Goal: Navigation & Orientation: Understand site structure

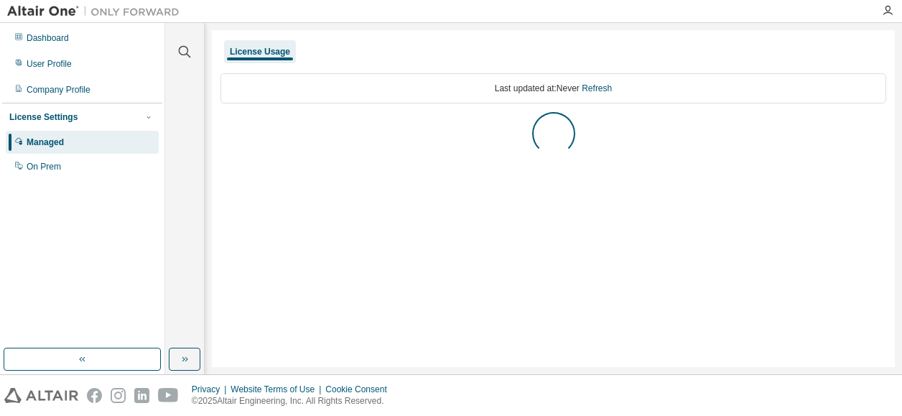
click at [821, 371] on body "Dashboard User Profile Company Profile License Settings Managed On Prem Clear a…" at bounding box center [451, 208] width 902 height 416
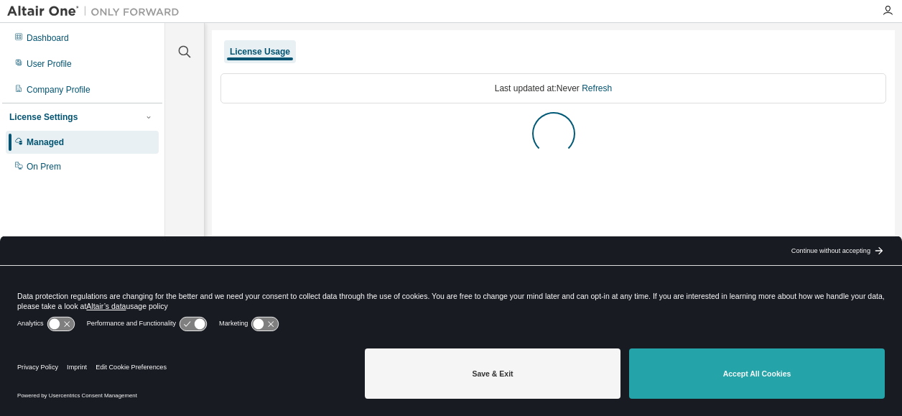
click at [801, 378] on button "Accept All Cookies" at bounding box center [757, 373] width 256 height 50
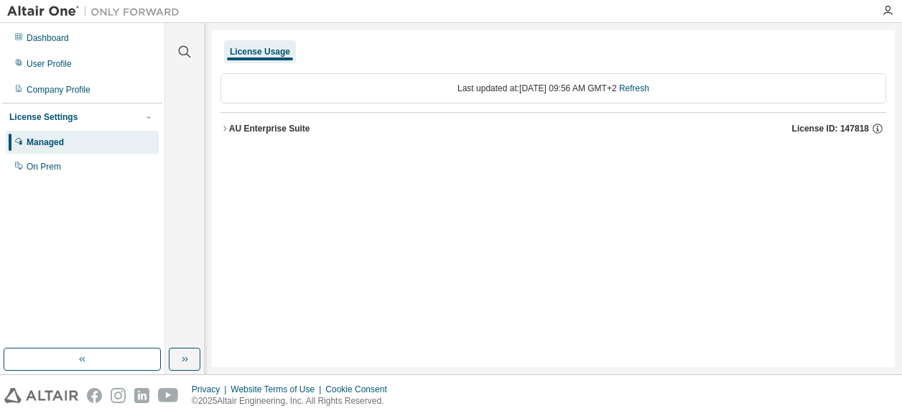
click at [223, 126] on icon "button" at bounding box center [224, 128] width 9 height 9
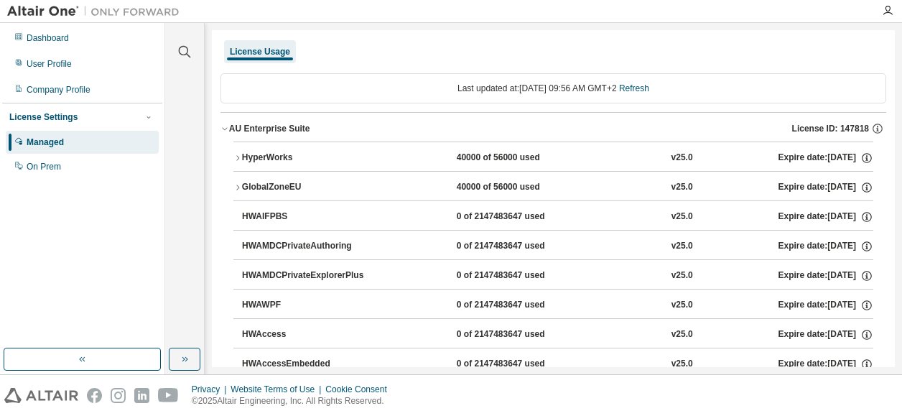
click at [243, 154] on div "HyperWorks" at bounding box center [306, 158] width 129 height 13
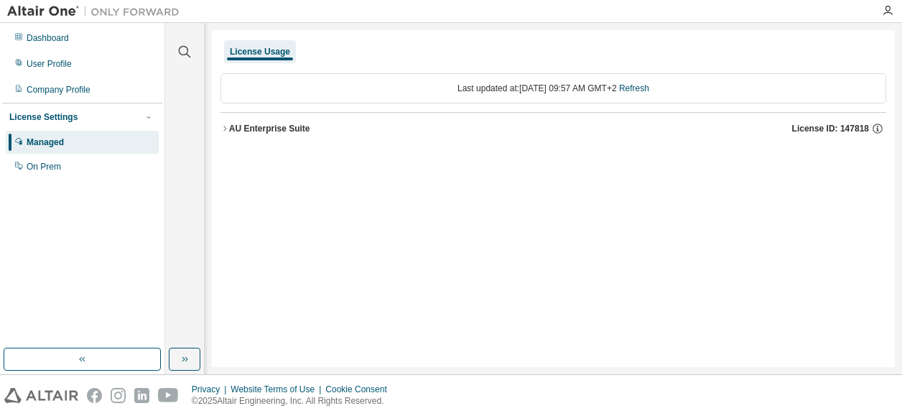
click at [230, 133] on div "AU Enterprise Suite" at bounding box center [269, 128] width 81 height 11
click at [269, 134] on div "AU Enterprise Suite License ID: 147818" at bounding box center [557, 128] width 657 height 13
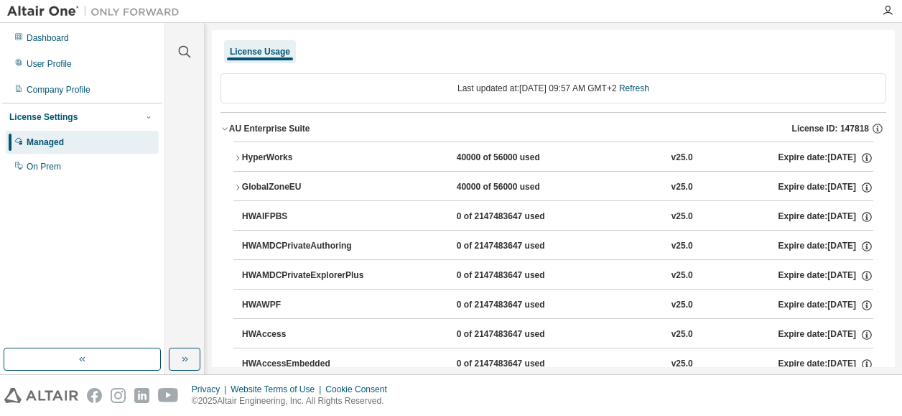
click at [290, 186] on div "GlobalZoneEU" at bounding box center [306, 187] width 129 height 13
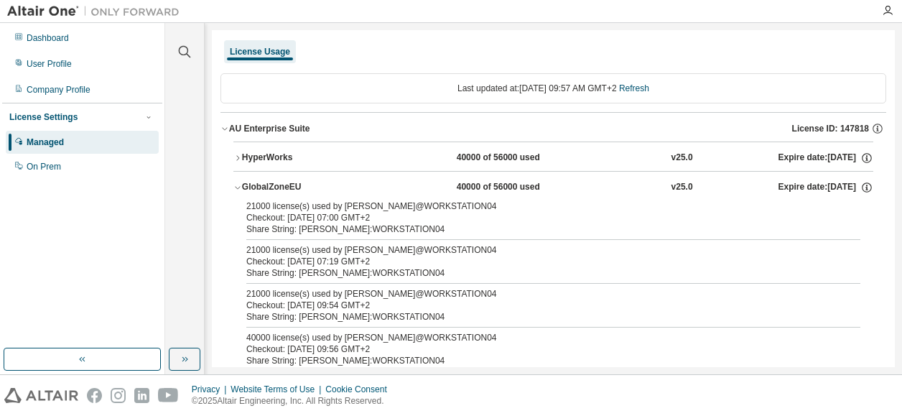
click at [260, 186] on div "GlobalZoneEU" at bounding box center [306, 187] width 129 height 13
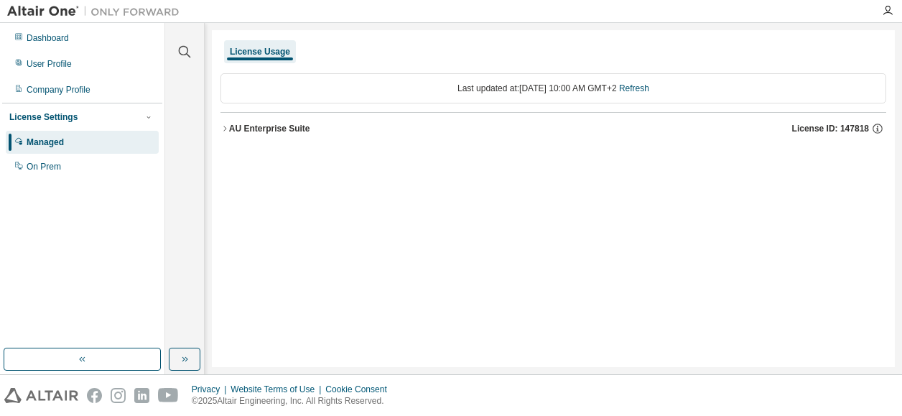
click at [232, 136] on button "AU Enterprise Suite License ID: 147818" at bounding box center [553, 129] width 666 height 32
click at [225, 126] on icon "button" at bounding box center [224, 128] width 9 height 9
click at [223, 129] on icon "button" at bounding box center [224, 128] width 9 height 9
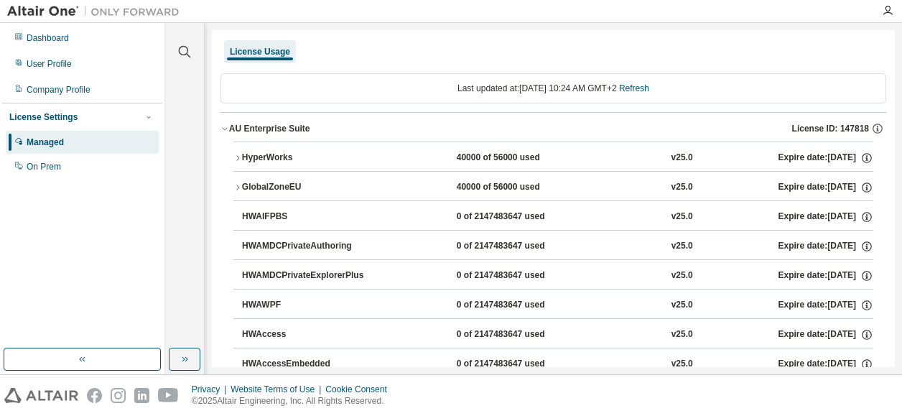
click at [223, 129] on icon "button" at bounding box center [224, 129] width 5 height 3
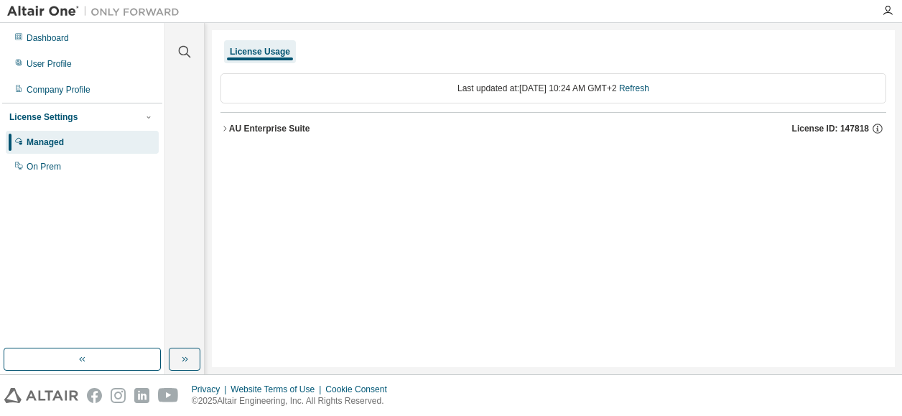
click at [240, 136] on button "AU Enterprise Suite License ID: 147818" at bounding box center [553, 129] width 666 height 32
click at [247, 126] on div "AU Enterprise Suite" at bounding box center [269, 128] width 81 height 11
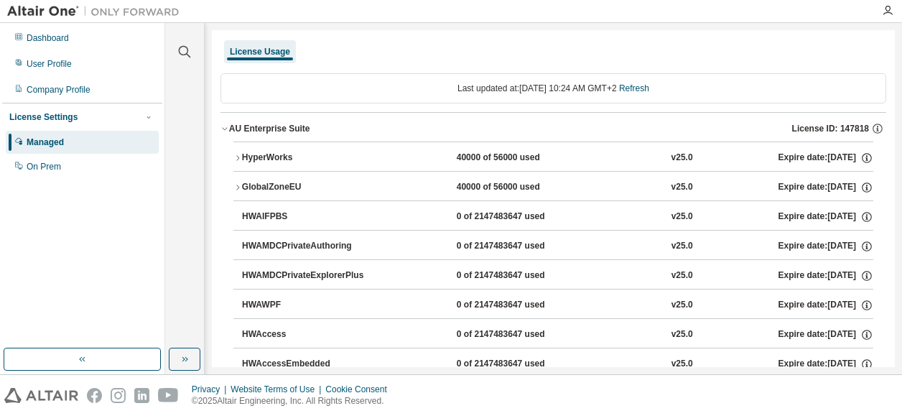
click at [269, 153] on div "HyperWorks" at bounding box center [306, 158] width 129 height 13
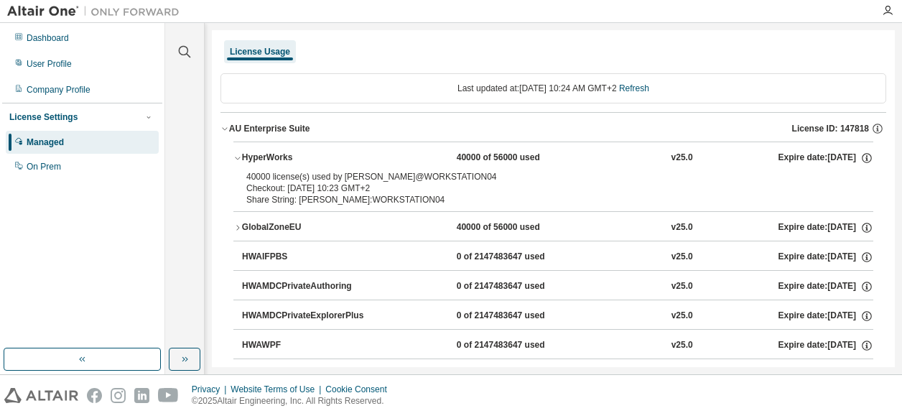
click at [253, 227] on div "GlobalZoneEU" at bounding box center [306, 227] width 129 height 13
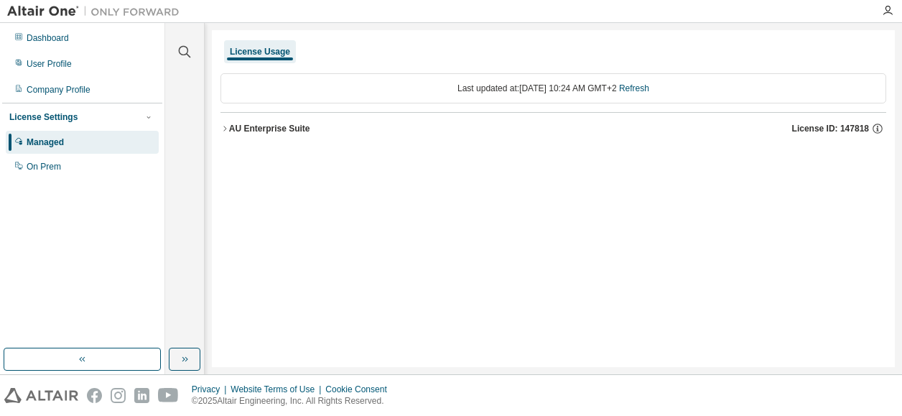
click at [231, 131] on div "AU Enterprise Suite" at bounding box center [269, 128] width 81 height 11
click at [258, 131] on div "AU Enterprise Suite" at bounding box center [269, 128] width 81 height 11
click at [228, 124] on icon "button" at bounding box center [224, 128] width 9 height 9
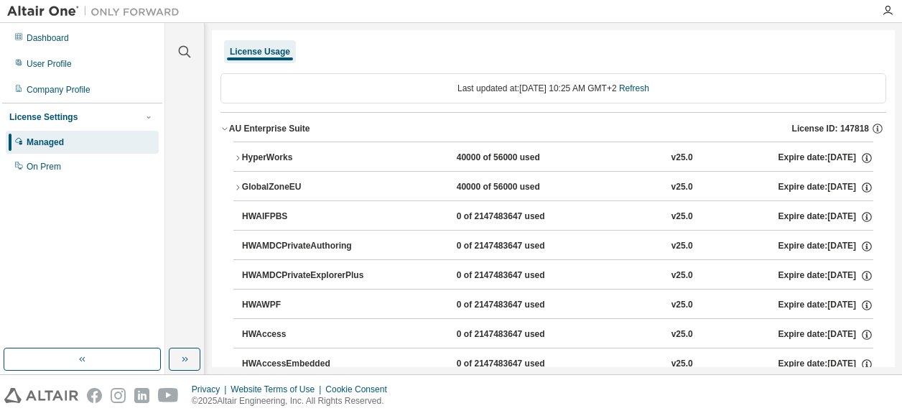
click at [244, 155] on div "HyperWorks" at bounding box center [306, 158] width 129 height 13
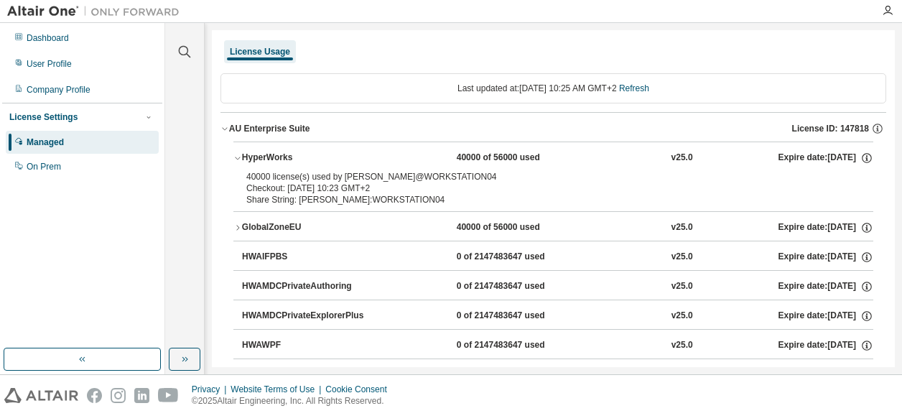
click at [242, 233] on div "GlobalZoneEU" at bounding box center [306, 227] width 129 height 13
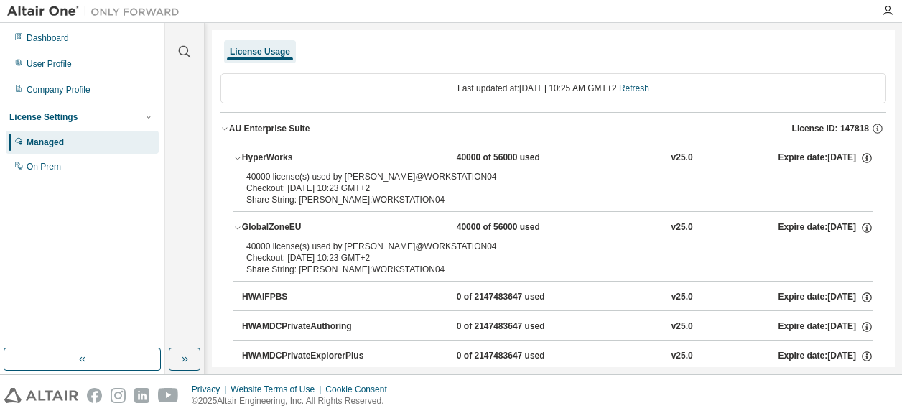
drag, startPoint x: 481, startPoint y: 152, endPoint x: 45, endPoint y: 212, distance: 440.0
click at [45, 212] on div "Dashboard User Profile Company Profile License Settings Managed On Prem" at bounding box center [82, 185] width 160 height 321
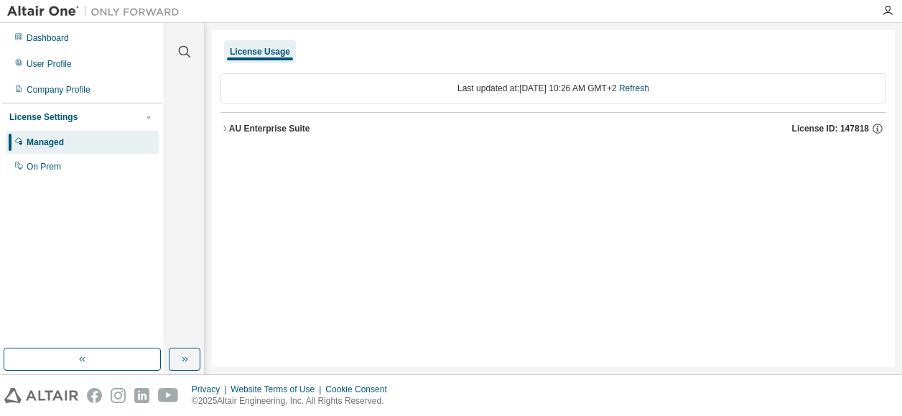
click at [243, 124] on div "AU Enterprise Suite" at bounding box center [269, 128] width 81 height 11
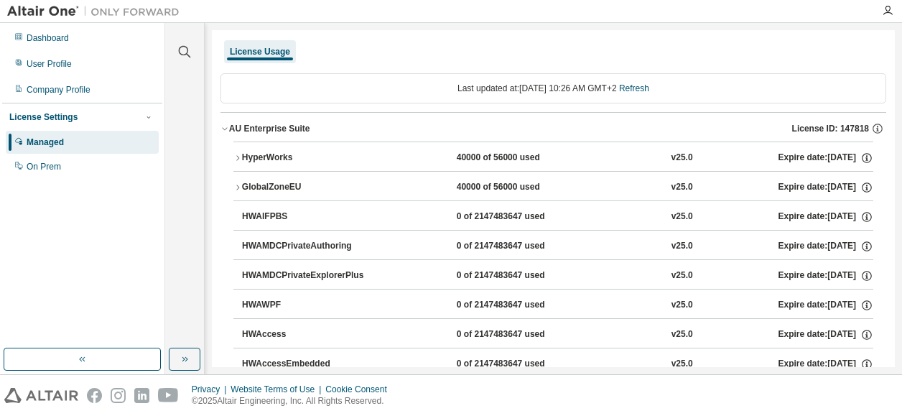
click at [255, 157] on div "HyperWorks" at bounding box center [306, 158] width 129 height 13
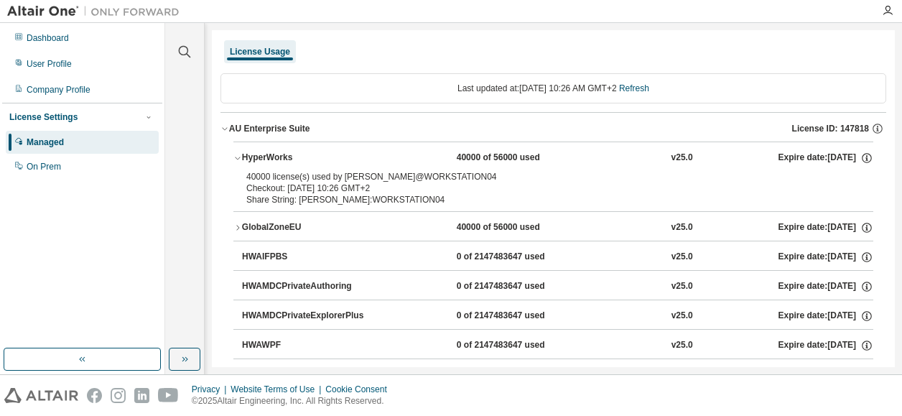
click at [254, 226] on div "GlobalZoneEU" at bounding box center [306, 227] width 129 height 13
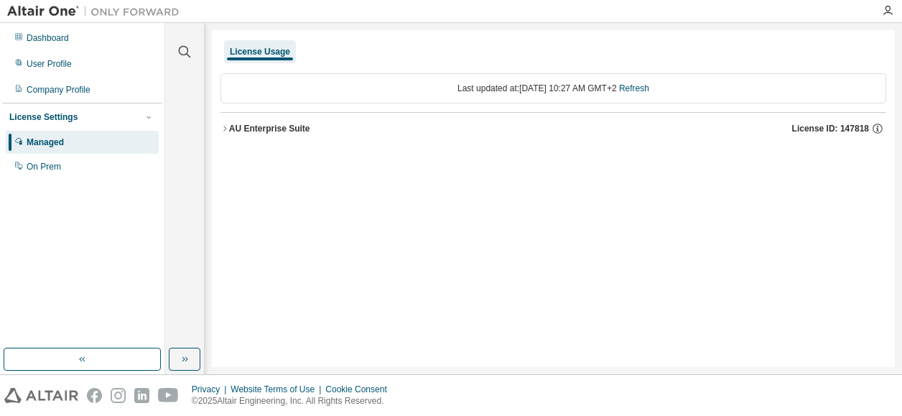
click at [245, 119] on button "AU Enterprise Suite License ID: 147818" at bounding box center [553, 129] width 666 height 32
